Goal: Download file/media

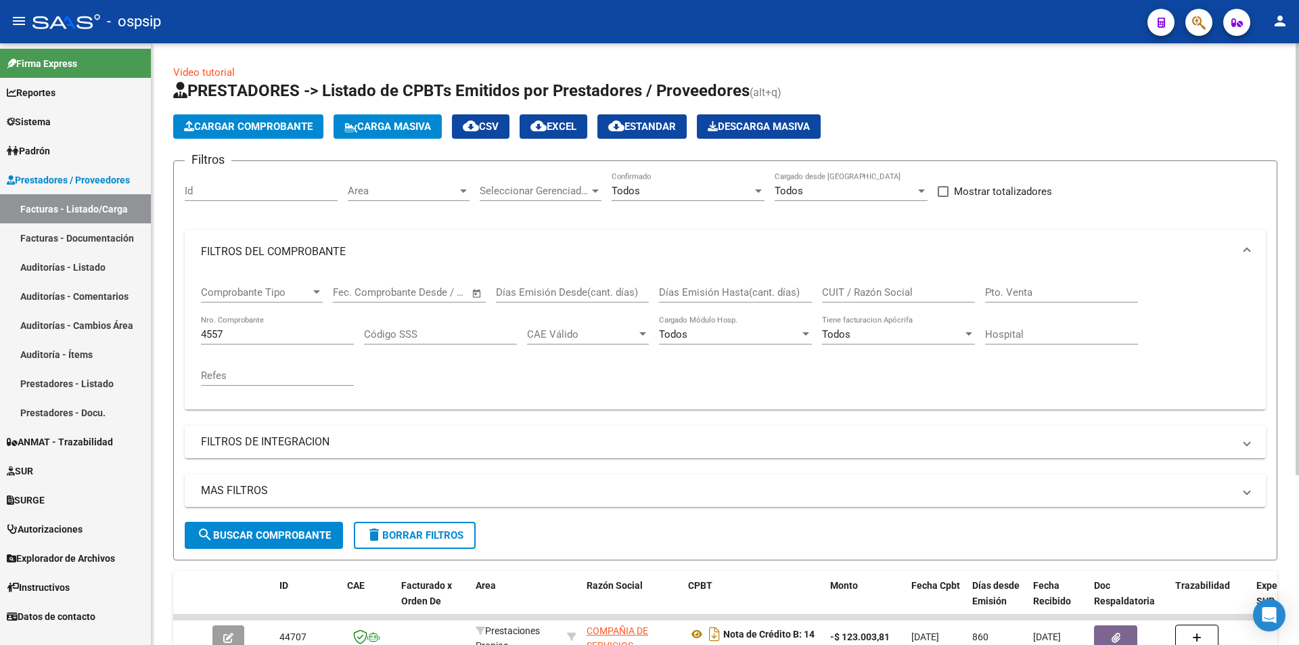
click at [257, 325] on div "4557 Nro. Comprobante" at bounding box center [277, 329] width 153 height 29
click at [257, 331] on input "4557" at bounding box center [277, 334] width 153 height 12
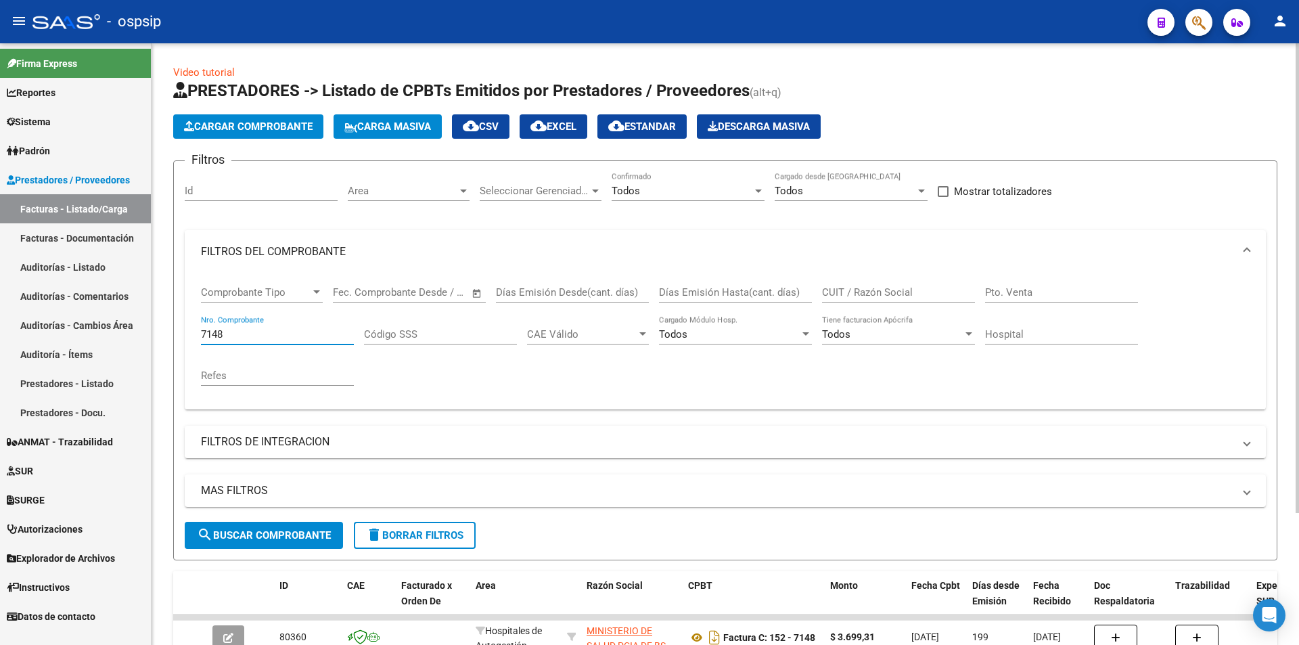
scroll to position [135, 0]
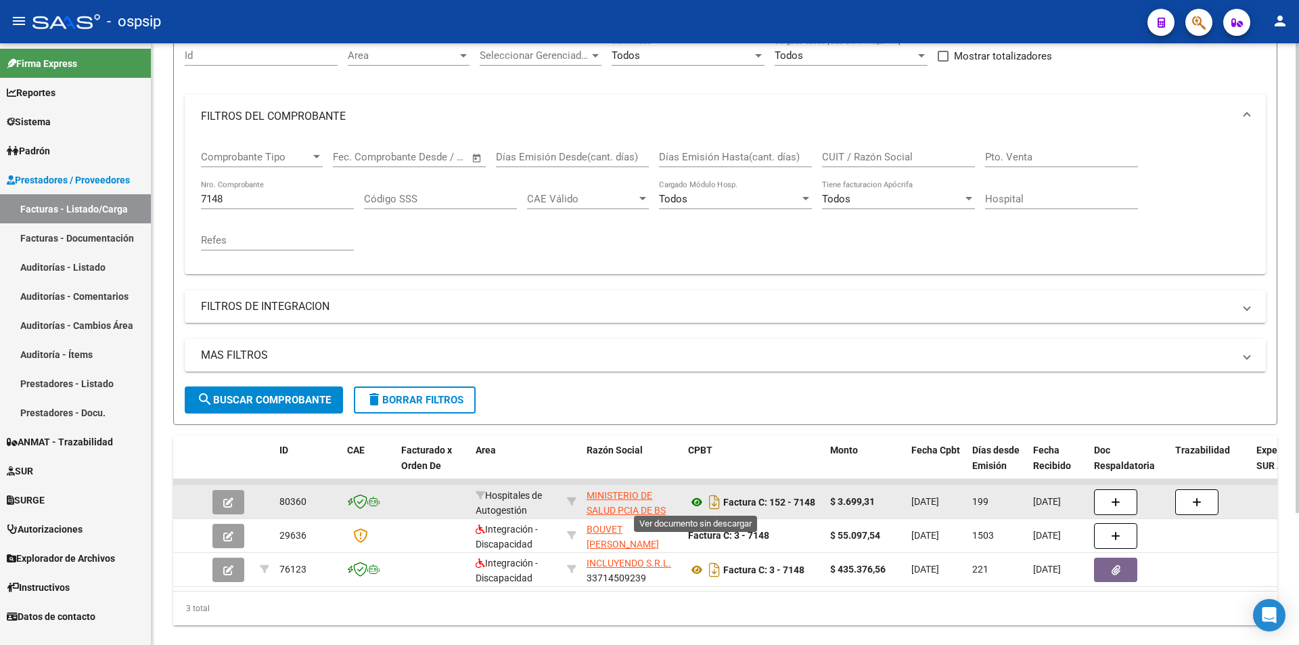
click at [704, 506] on icon at bounding box center [697, 502] width 18 height 16
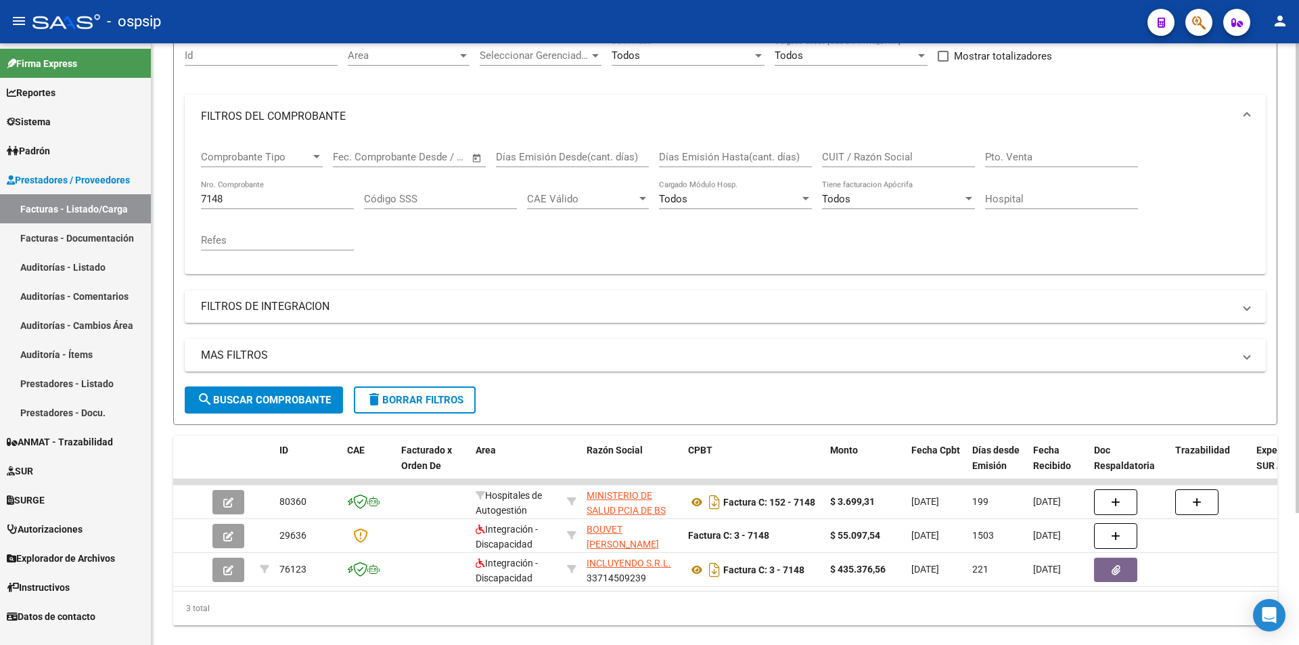
click at [286, 169] on div "Comprobante Tipo Comprobante Tipo" at bounding box center [262, 159] width 122 height 42
click at [284, 197] on input "7148" at bounding box center [277, 199] width 153 height 12
click at [284, 198] on input "7148" at bounding box center [277, 199] width 153 height 12
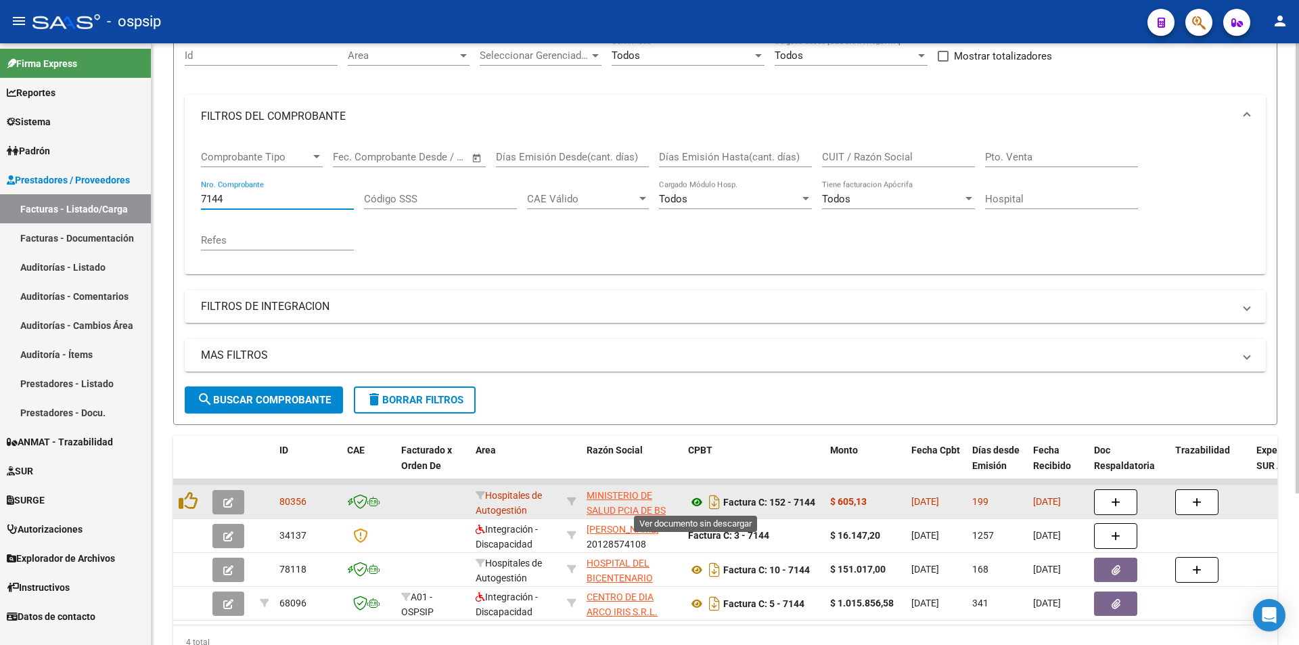
type input "7144"
click at [694, 502] on icon at bounding box center [697, 502] width 18 height 16
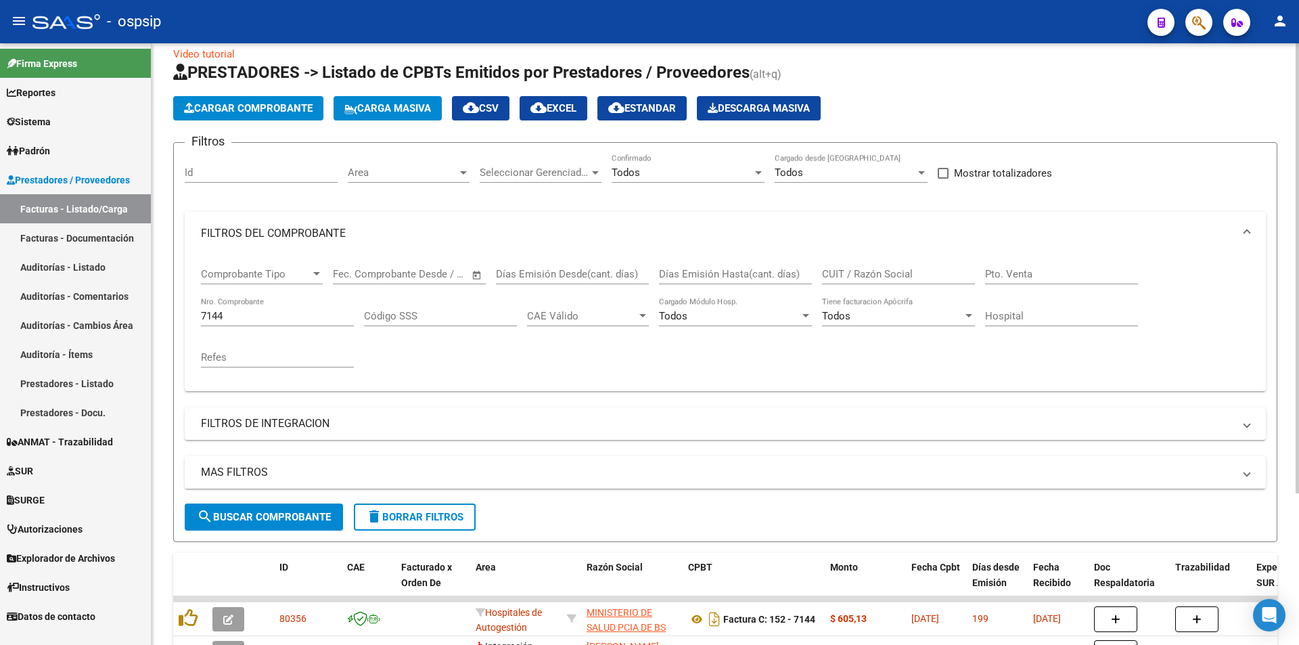
scroll to position [0, 0]
